Goal: Information Seeking & Learning: Learn about a topic

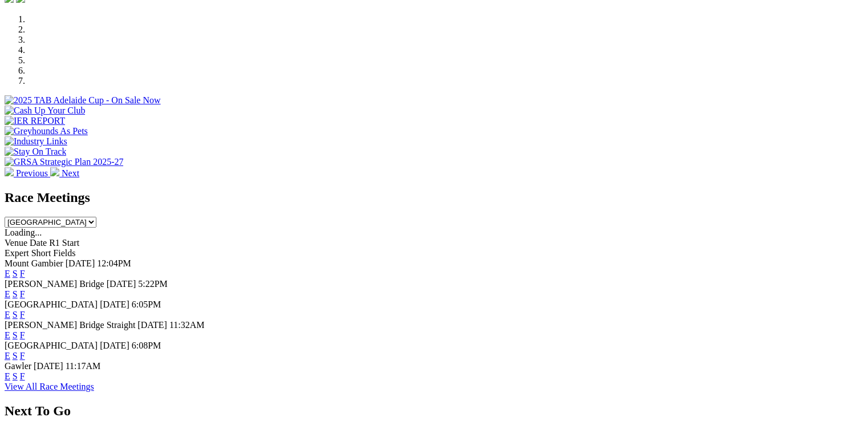
scroll to position [399, 0]
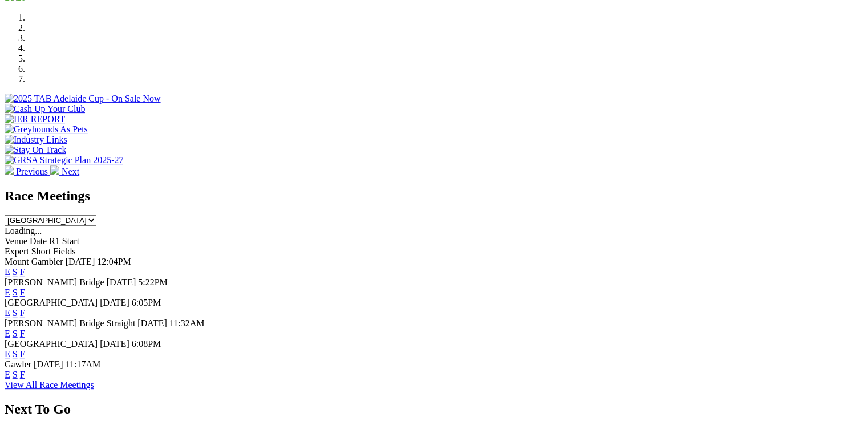
click at [10, 329] on link "E" at bounding box center [8, 334] width 6 height 10
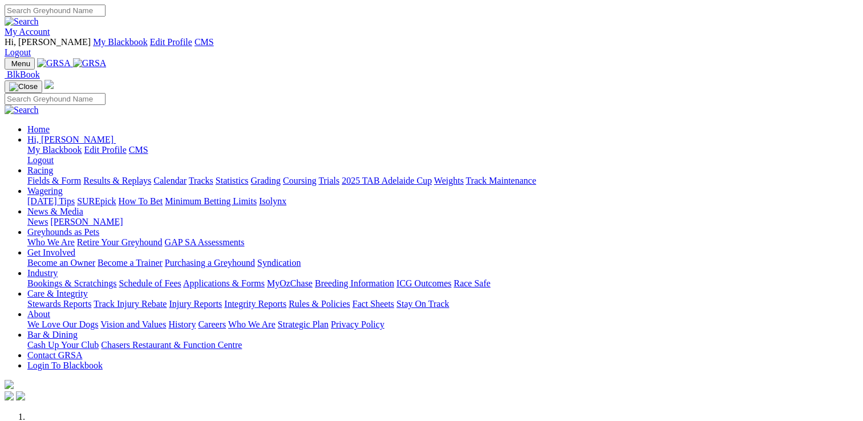
scroll to position [399, 0]
